Goal: Information Seeking & Learning: Learn about a topic

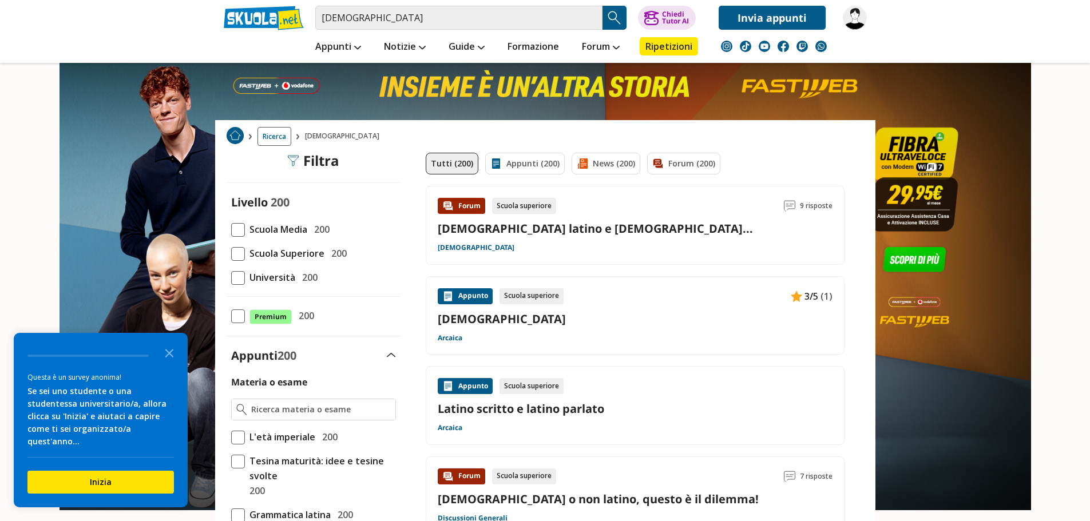
click at [454, 318] on link "[DEMOGRAPHIC_DATA]" at bounding box center [635, 318] width 395 height 15
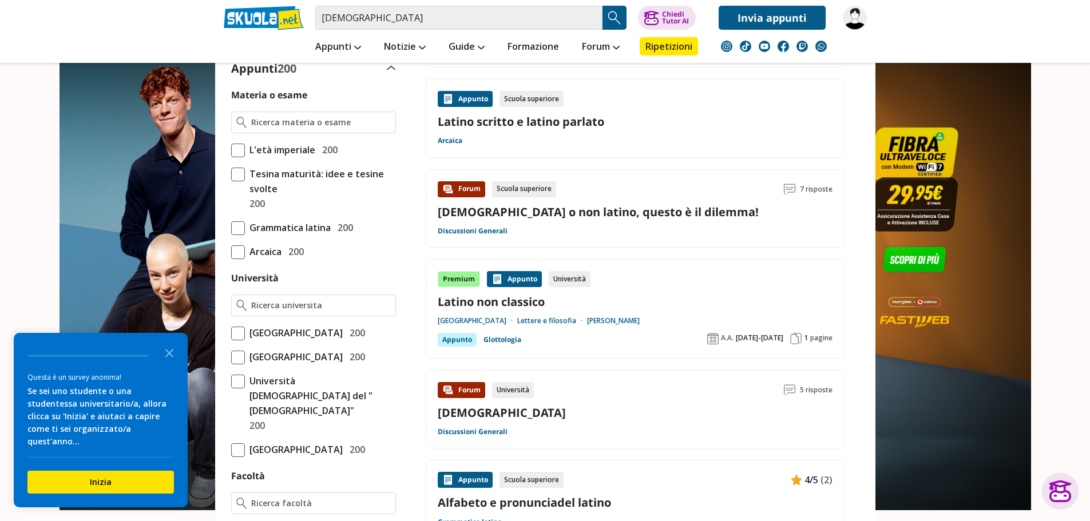
scroll to position [286, 0]
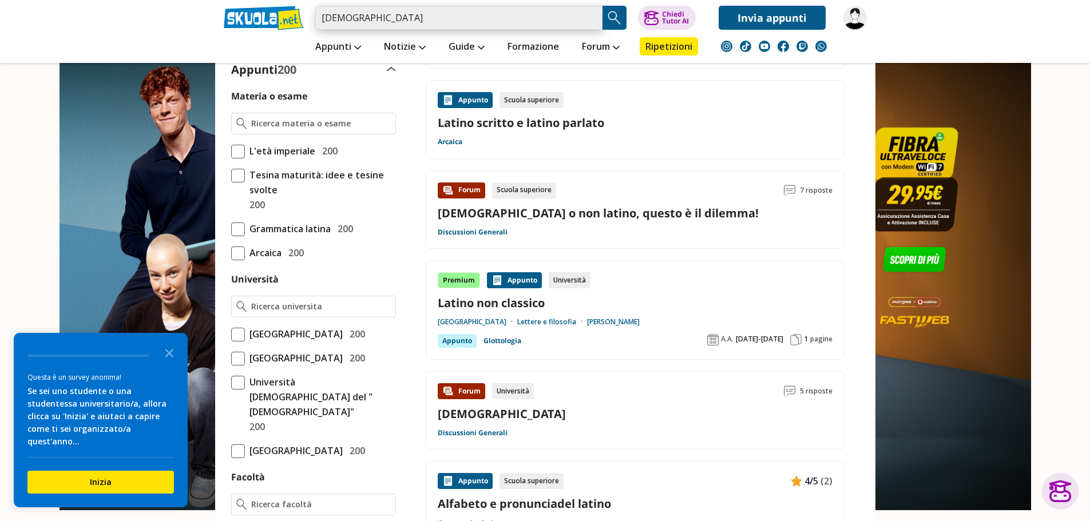
click at [383, 21] on input "latino" at bounding box center [458, 18] width 287 height 24
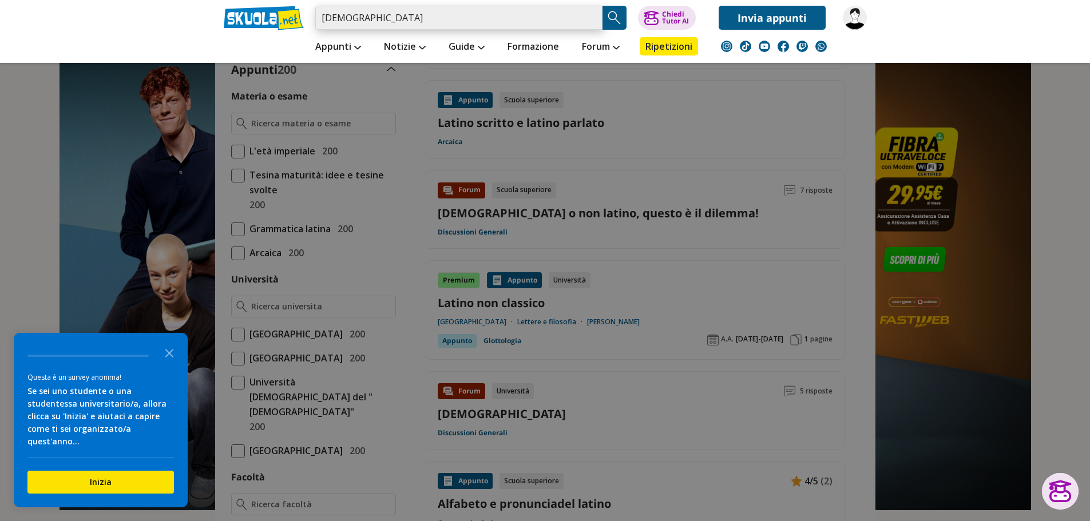
drag, startPoint x: 383, startPoint y: 21, endPoint x: 298, endPoint y: 18, distance: 85.3
click at [298, 18] on div "latino Caricamento in corso... Trova un tutor esperto su questo argomento Chied…" at bounding box center [545, 15] width 660 height 30
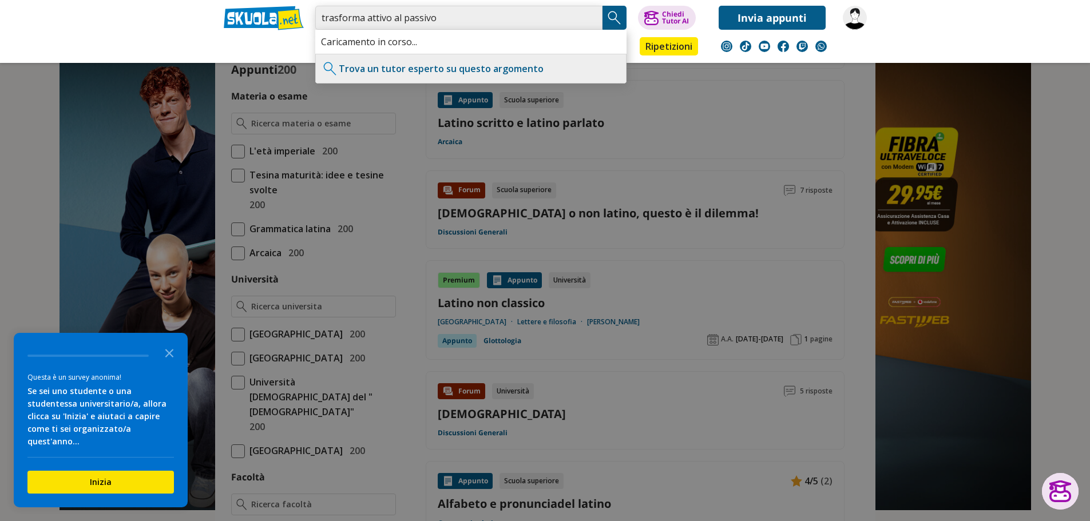
type input "trasforma attivo al passivo"
click at [613, 18] on img "Search Button" at bounding box center [614, 17] width 17 height 17
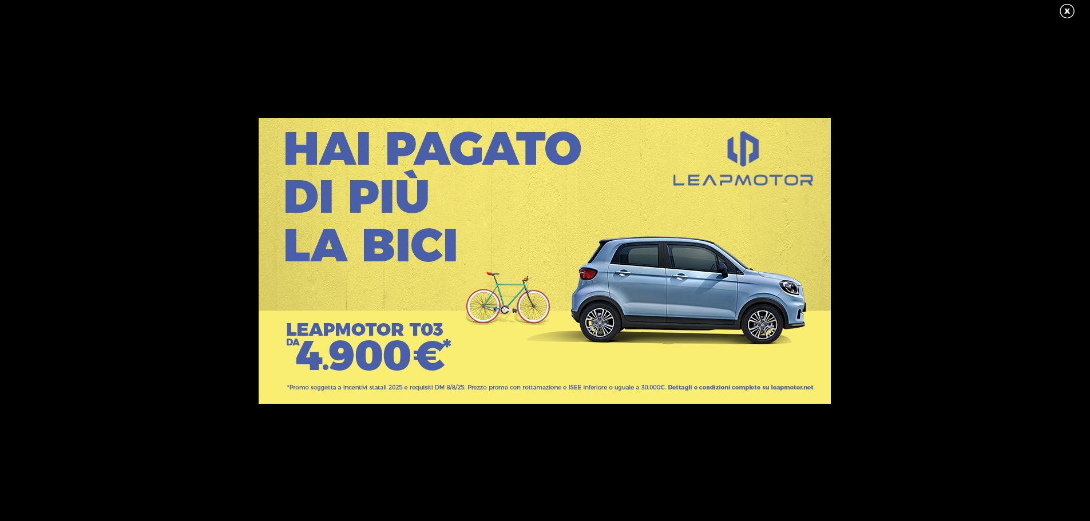
click at [1062, 5] on link at bounding box center [1072, 11] width 29 height 17
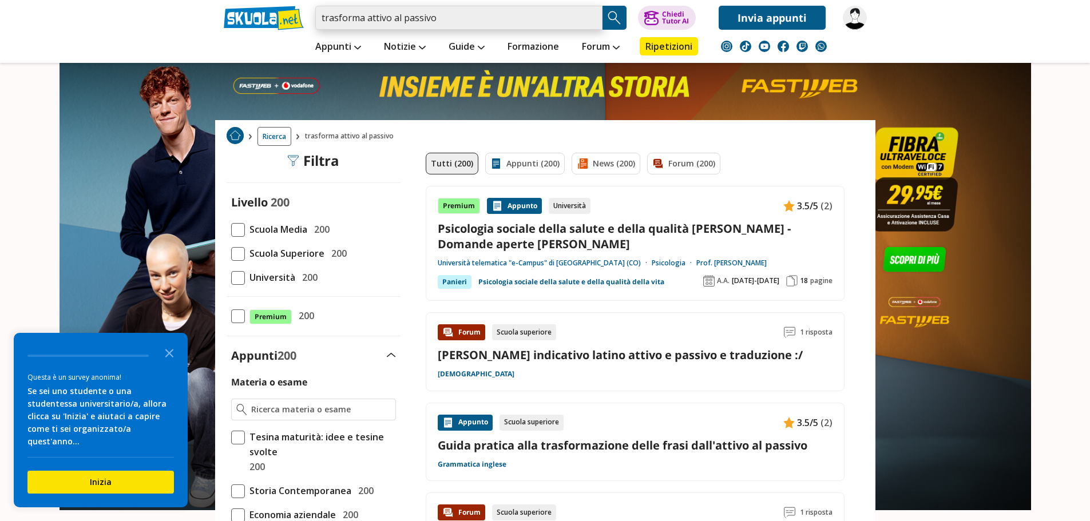
click at [442, 19] on input "trasforma attivo al passivo" at bounding box center [458, 18] width 287 height 24
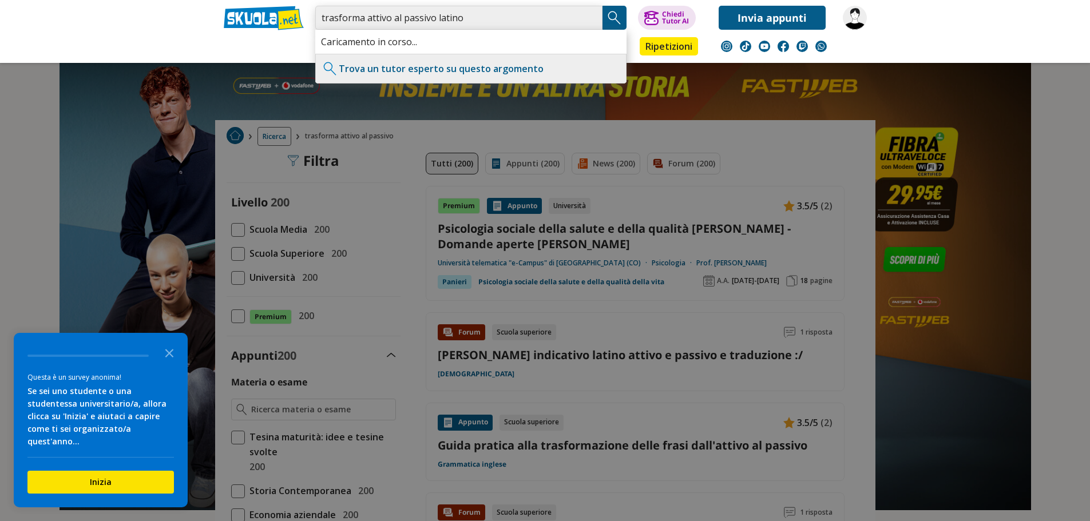
type input "trasforma attivo al passivo latino"
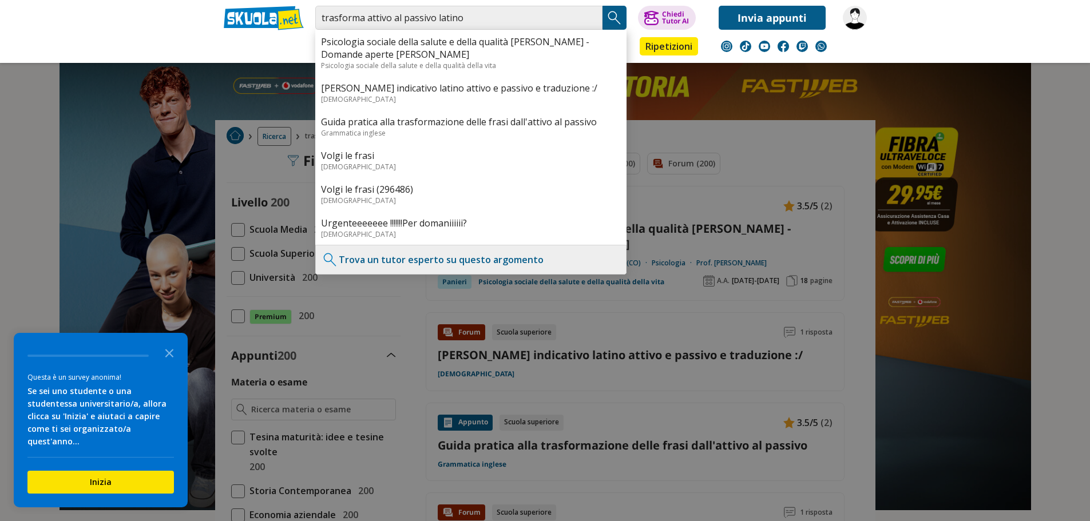
click at [616, 14] on img "Search Button" at bounding box center [614, 17] width 17 height 17
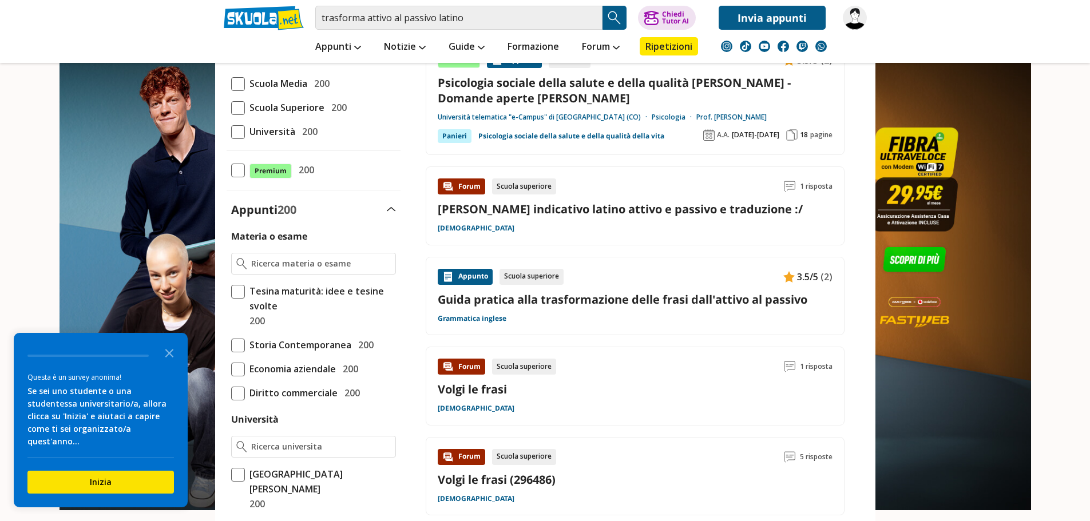
scroll to position [172, 0]
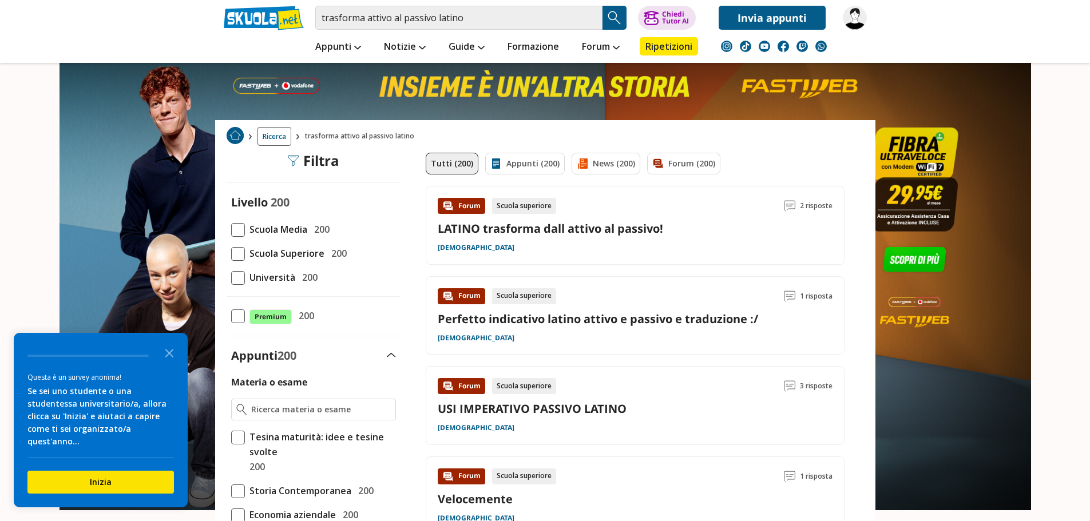
click at [590, 230] on link "LATINO trasforma dall attivo al passivo!" at bounding box center [550, 228] width 225 height 15
